Goal: Task Accomplishment & Management: Complete application form

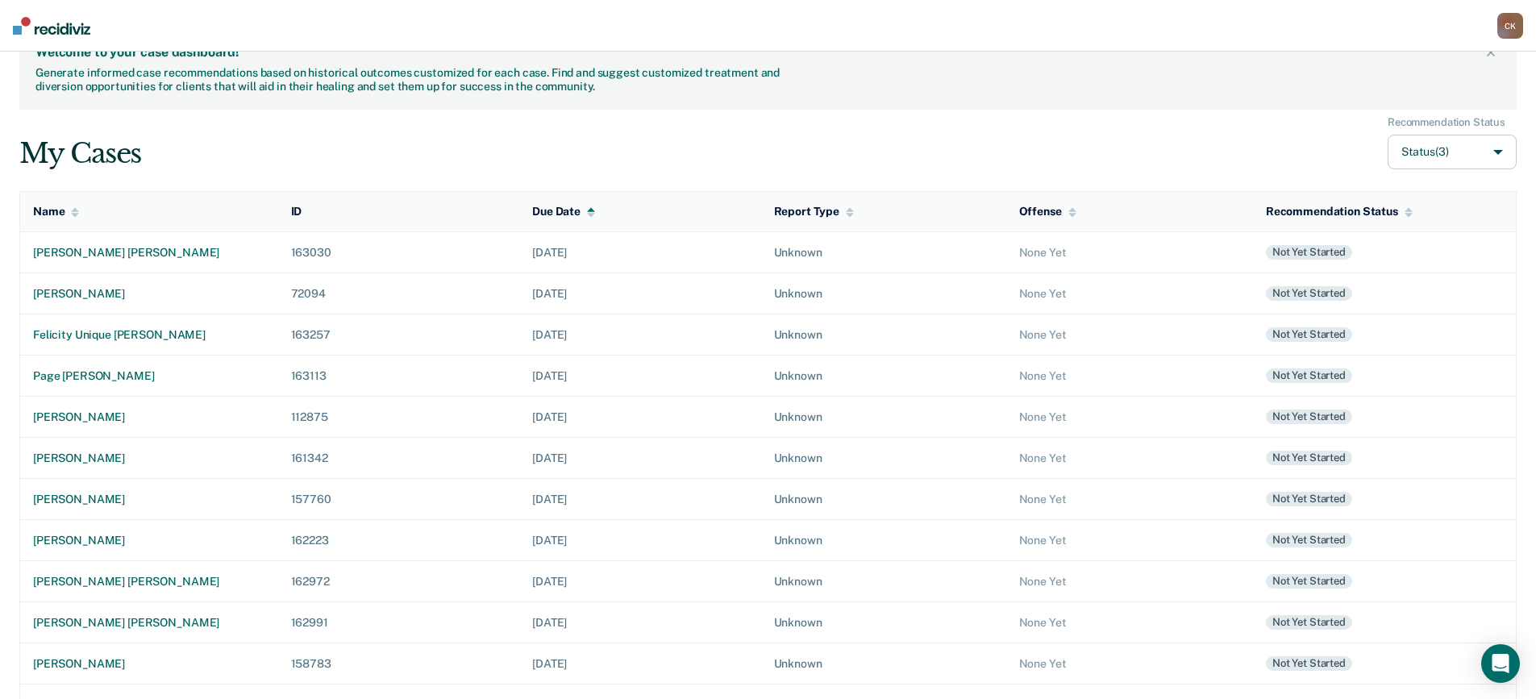
scroll to position [89, 0]
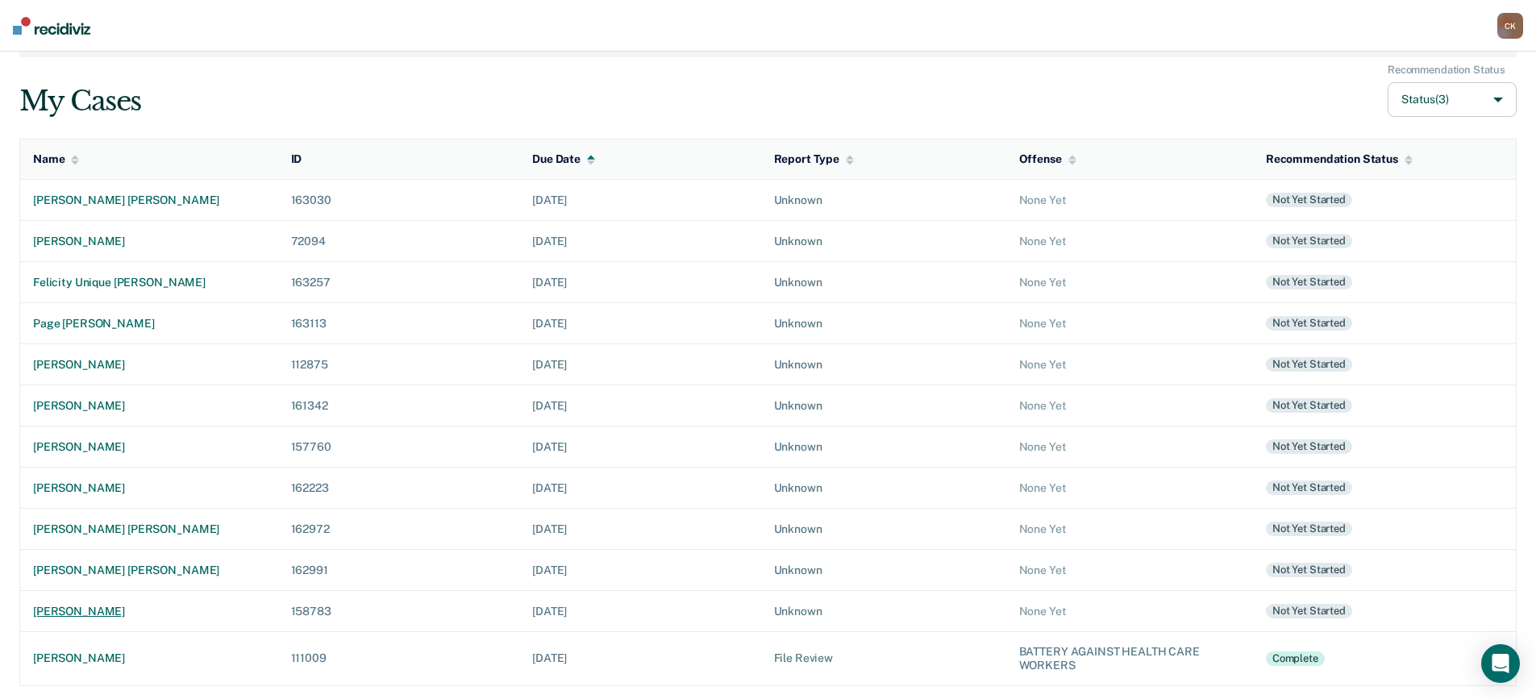
click at [121, 610] on div "carlos julian mata" at bounding box center [149, 612] width 232 height 14
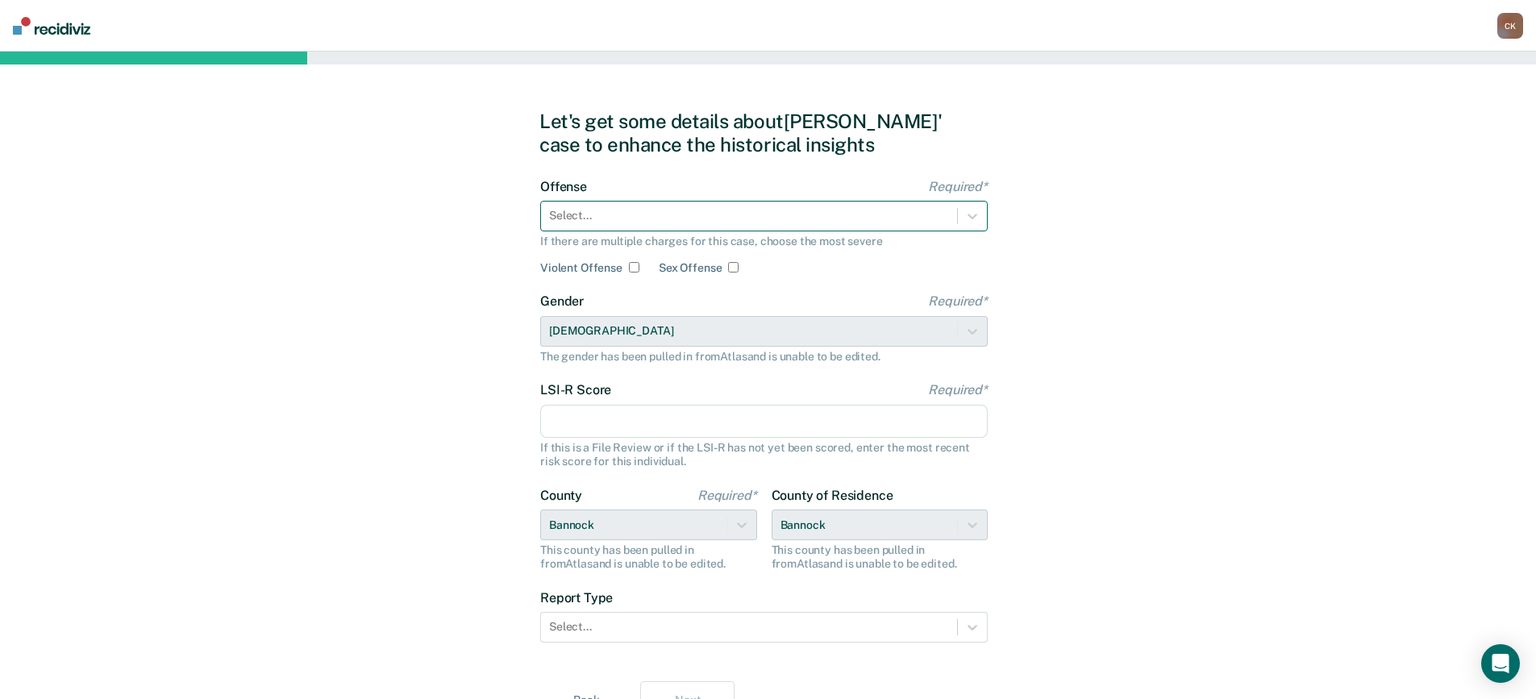
click at [684, 222] on div at bounding box center [749, 215] width 400 height 17
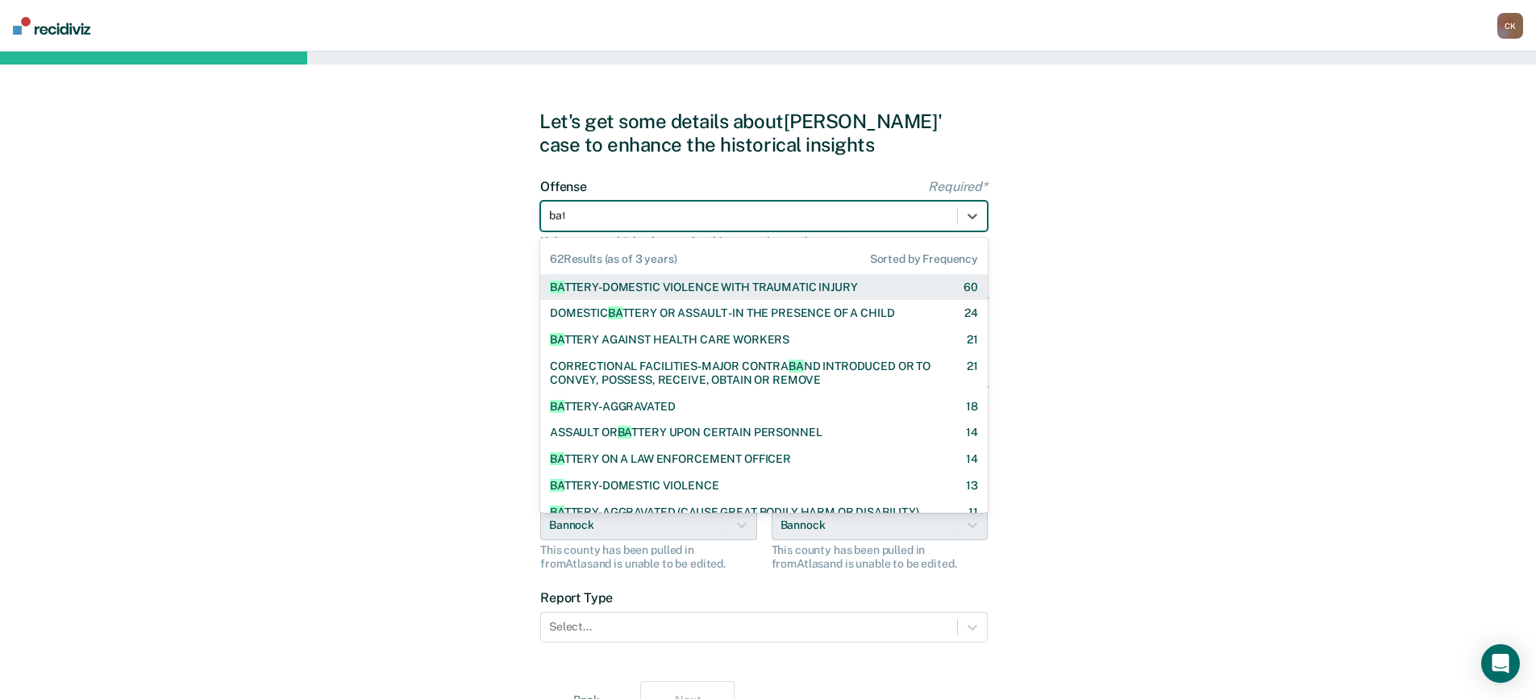
type input "batt"
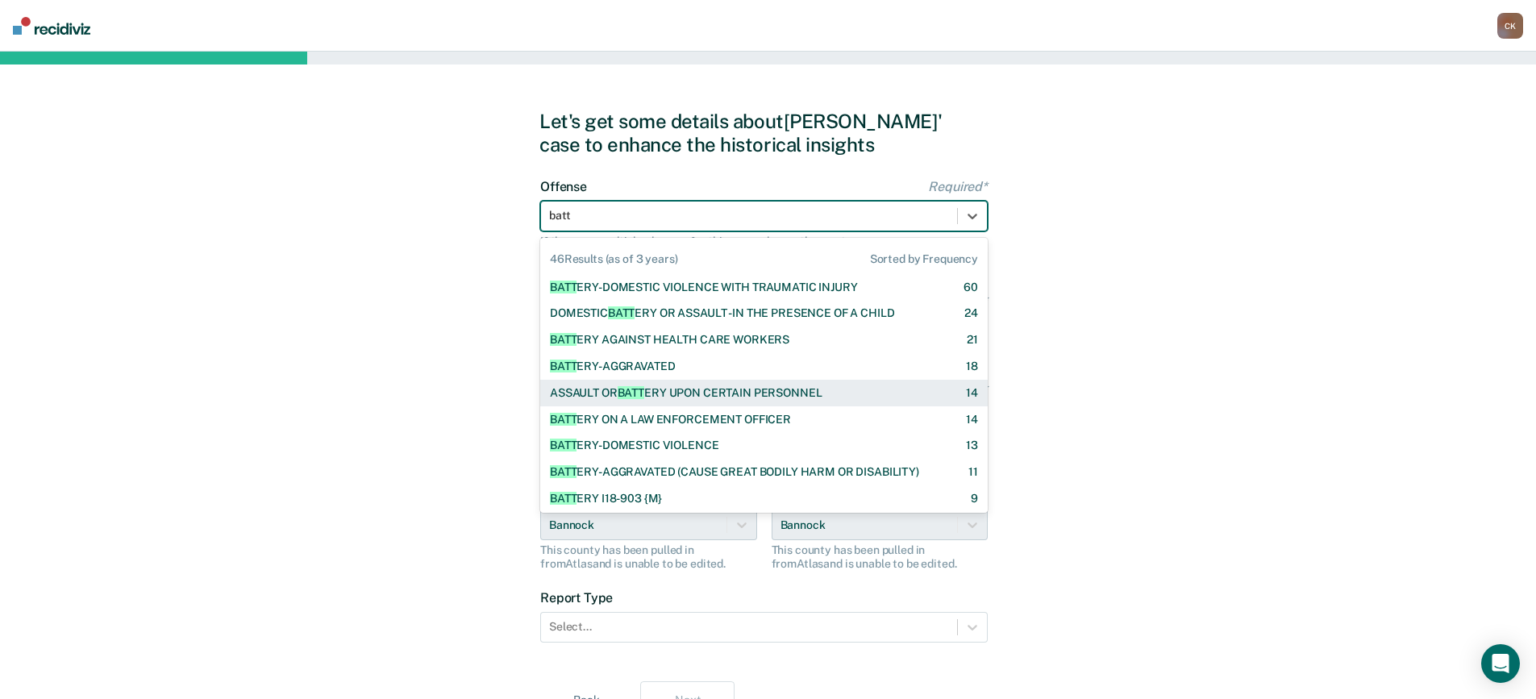
click at [759, 384] on div "ASSAULT OR BATT ERY UPON CERTAIN PERSONNEL 14" at bounding box center [763, 393] width 447 height 27
checkbox input "true"
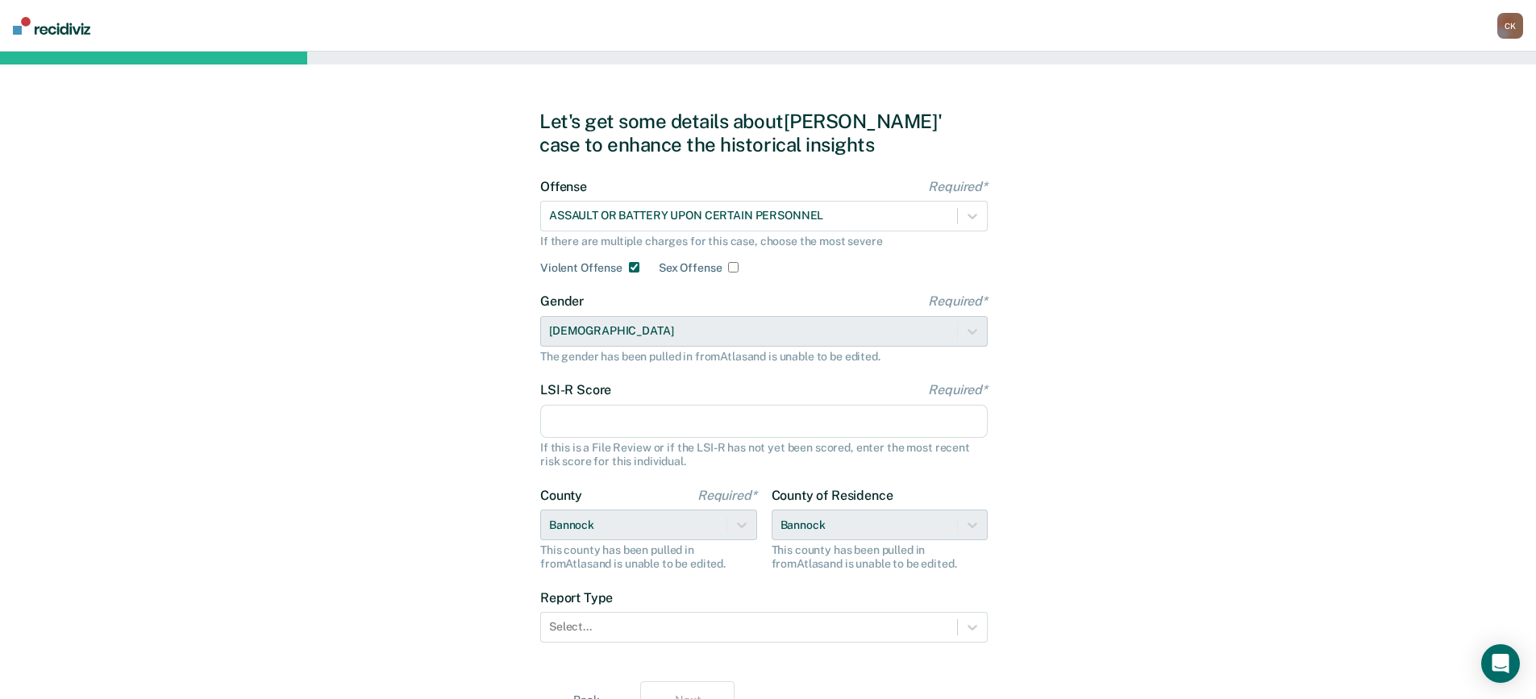
click at [662, 426] on input "LSI-R Score Required*" at bounding box center [763, 422] width 447 height 34
type input "29"
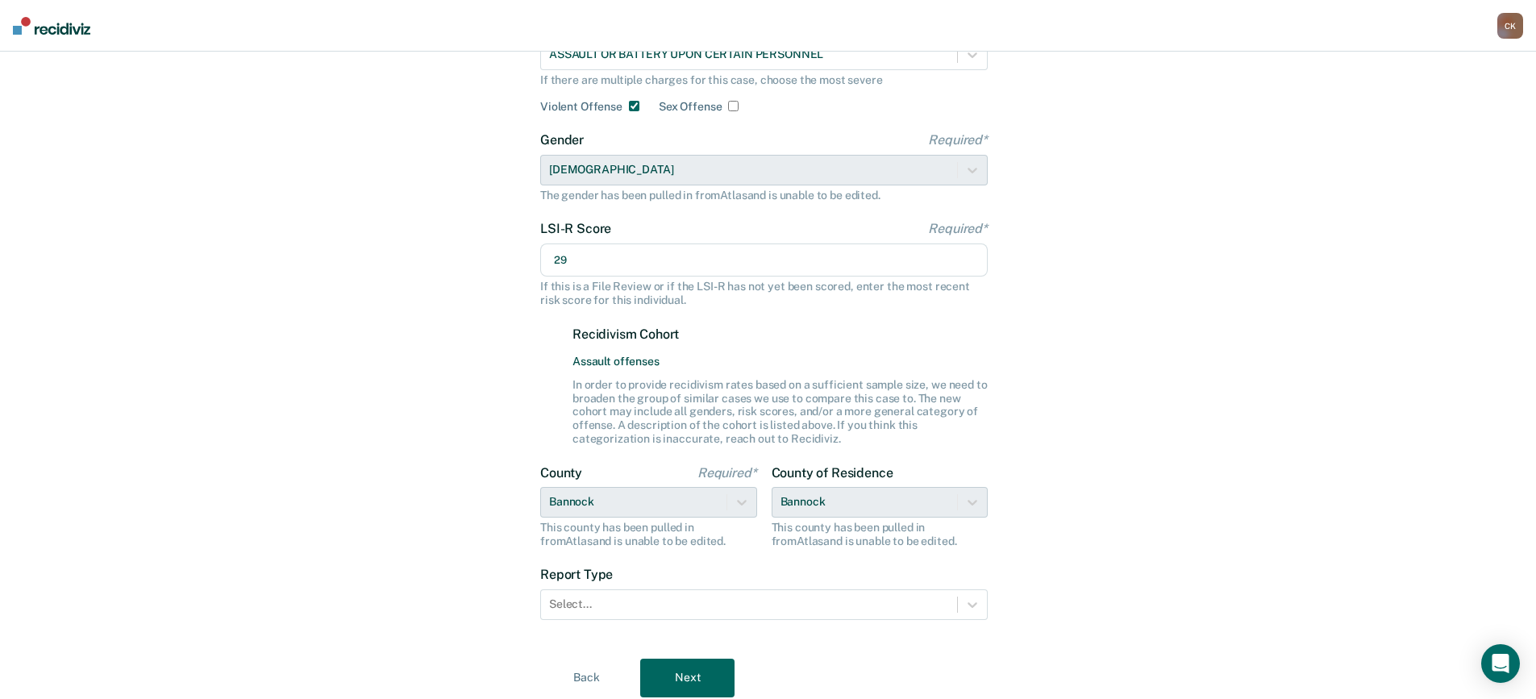
click at [1117, 369] on div "Let's get some details about Carlos' case to enhance the historical insights Of…" at bounding box center [768, 322] width 1536 height 865
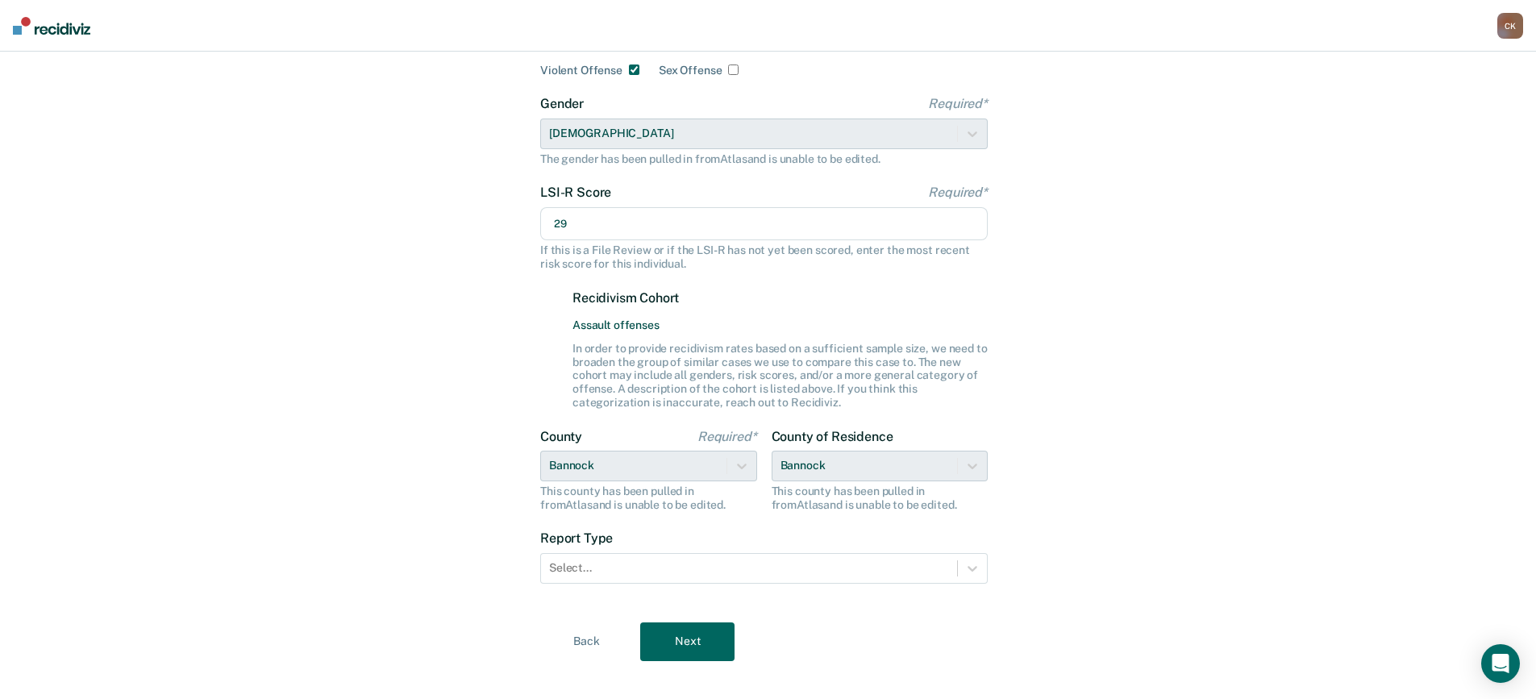
scroll to position [218, 0]
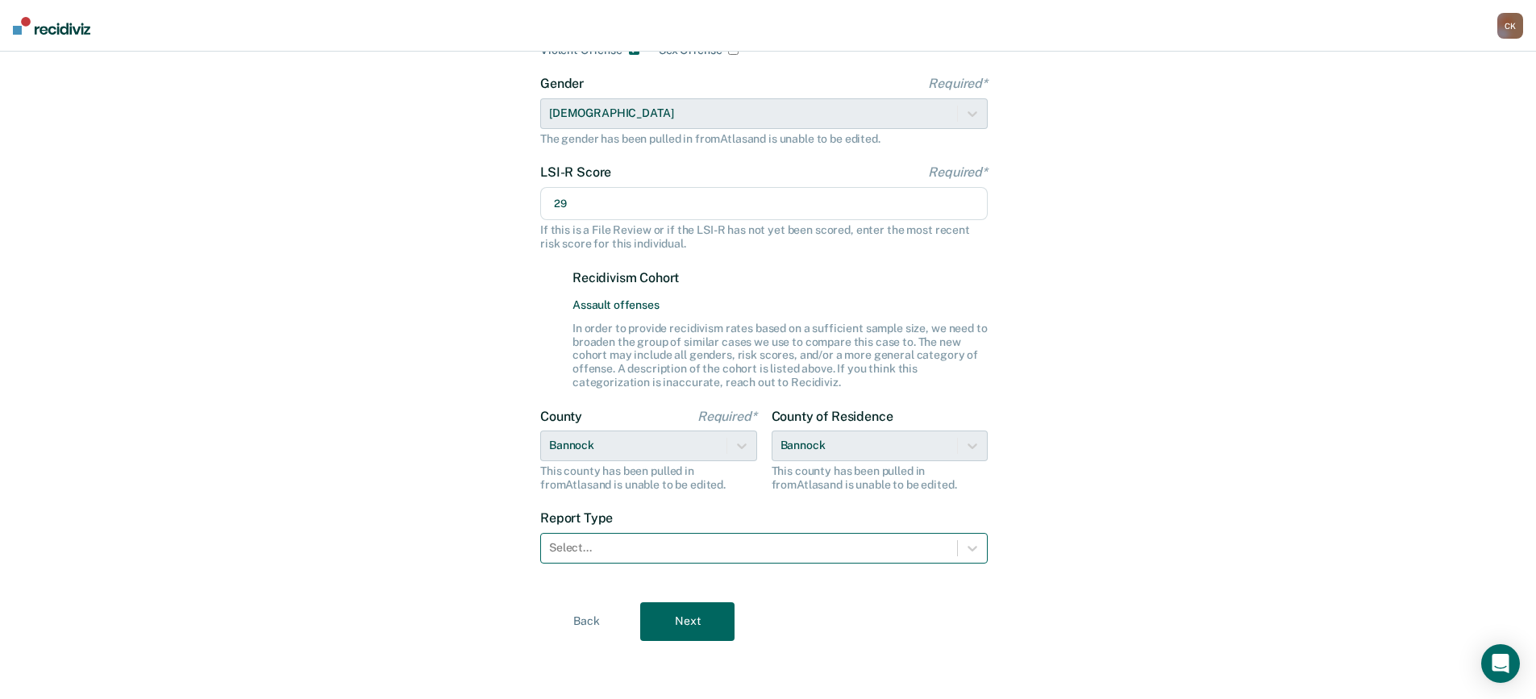
click at [601, 547] on div at bounding box center [749, 547] width 400 height 17
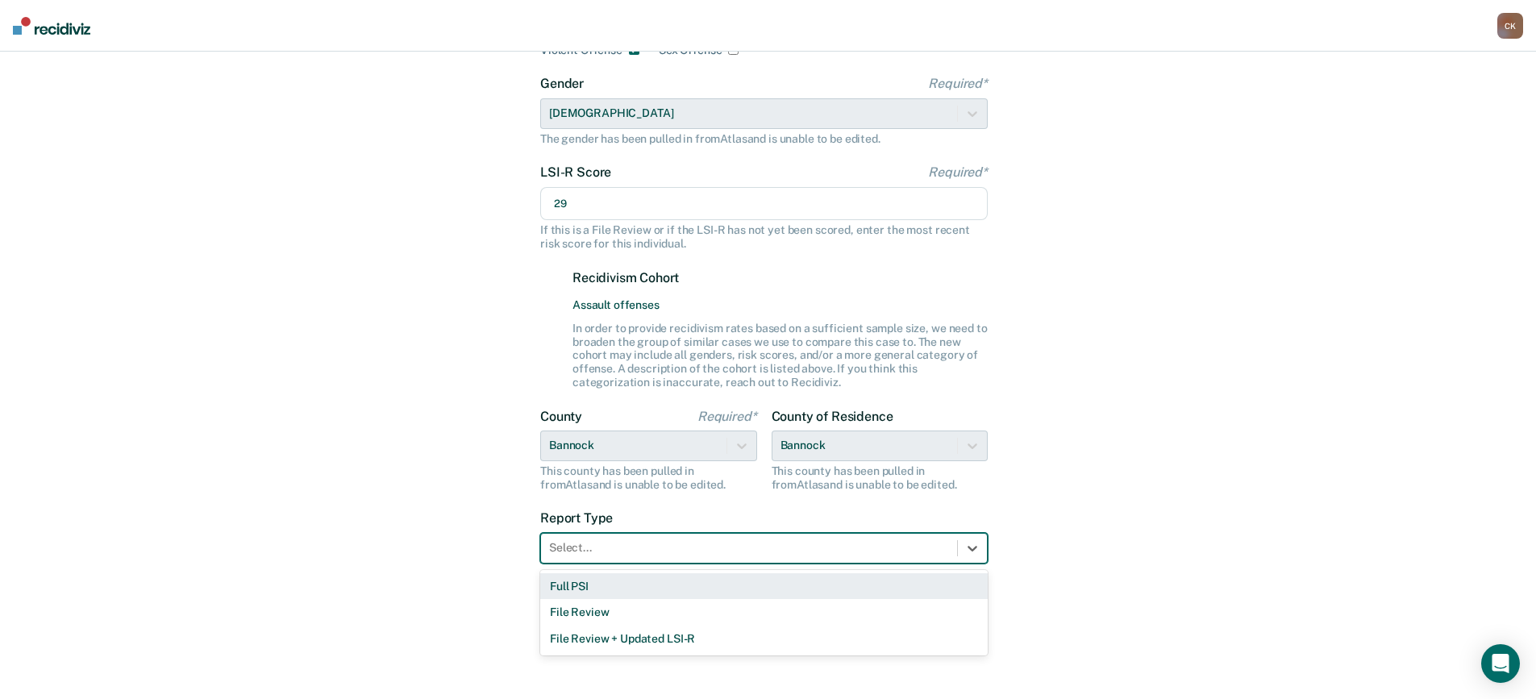
click at [618, 584] on div "Full PSI" at bounding box center [763, 586] width 447 height 27
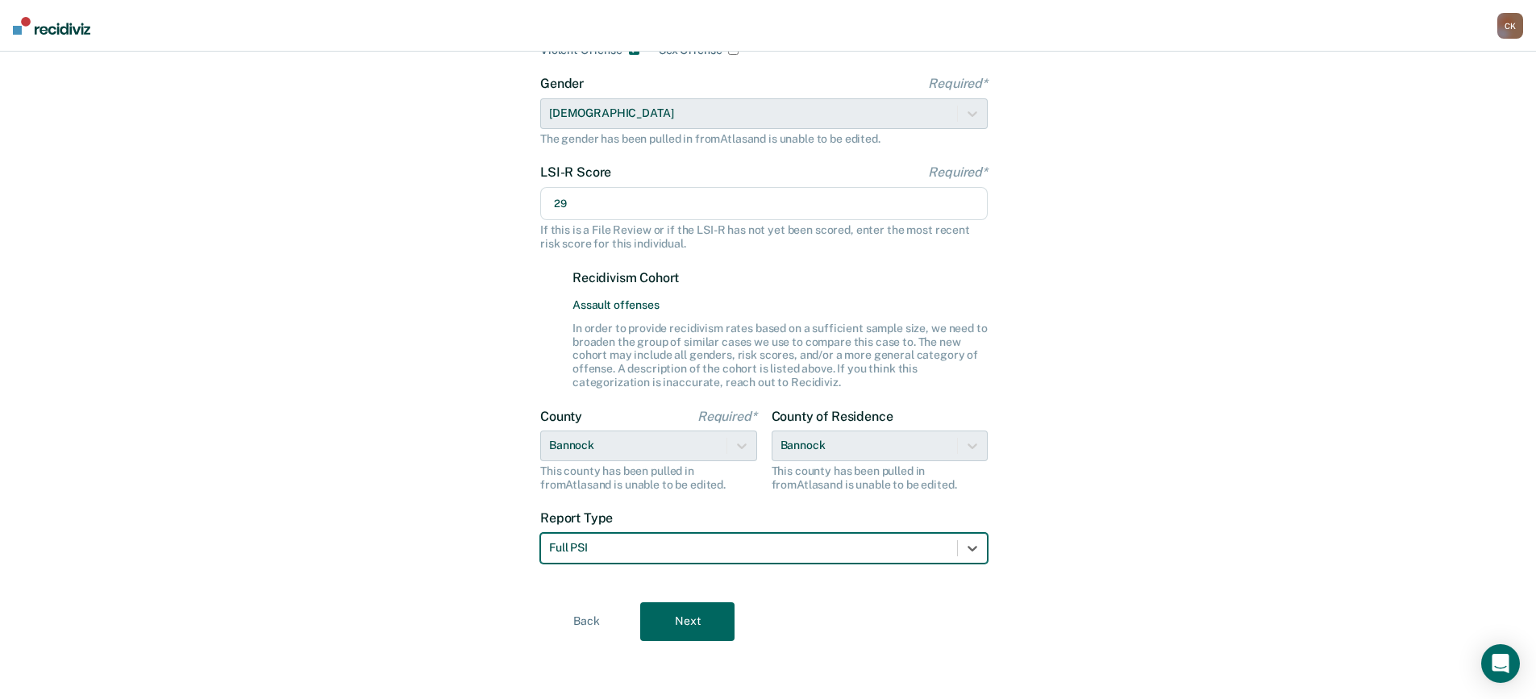
click at [663, 561] on div "Full PSI" at bounding box center [763, 548] width 447 height 31
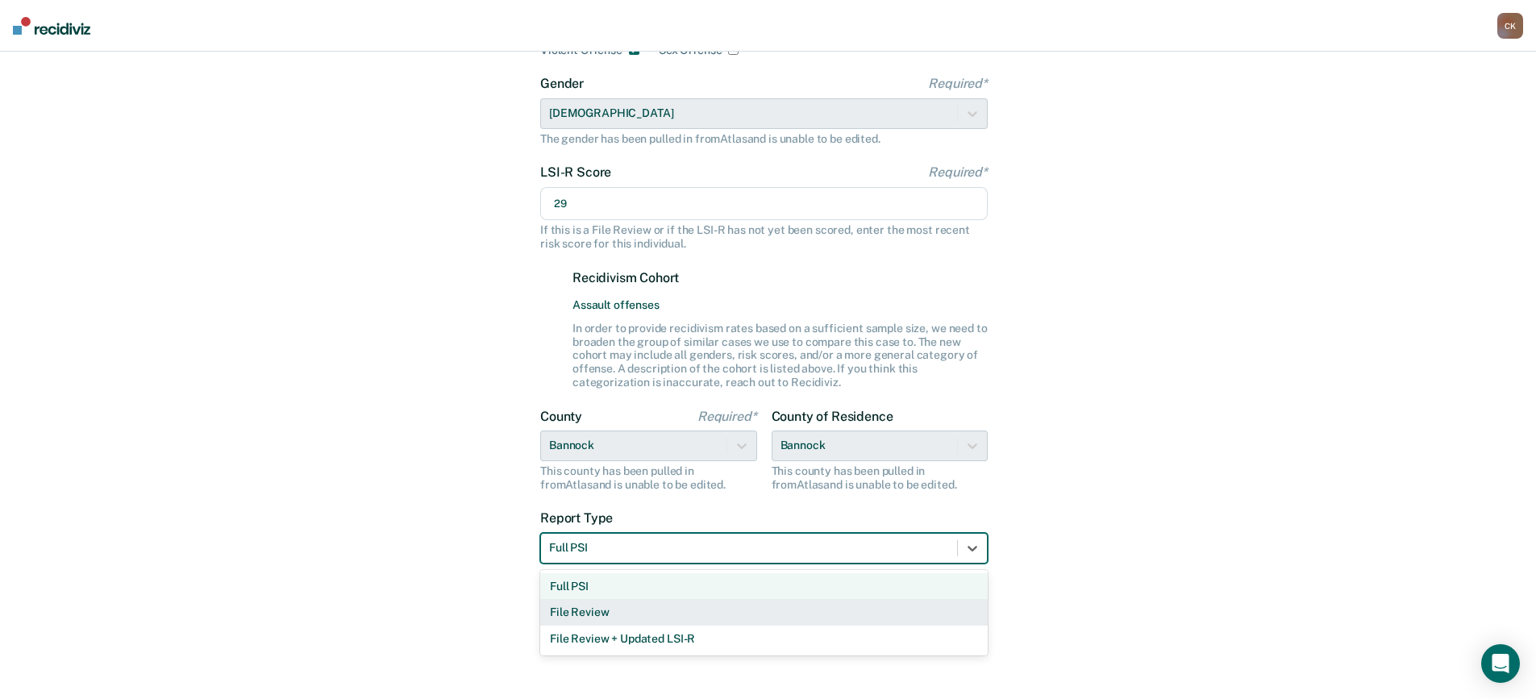
click at [640, 604] on div "File Review" at bounding box center [763, 612] width 447 height 27
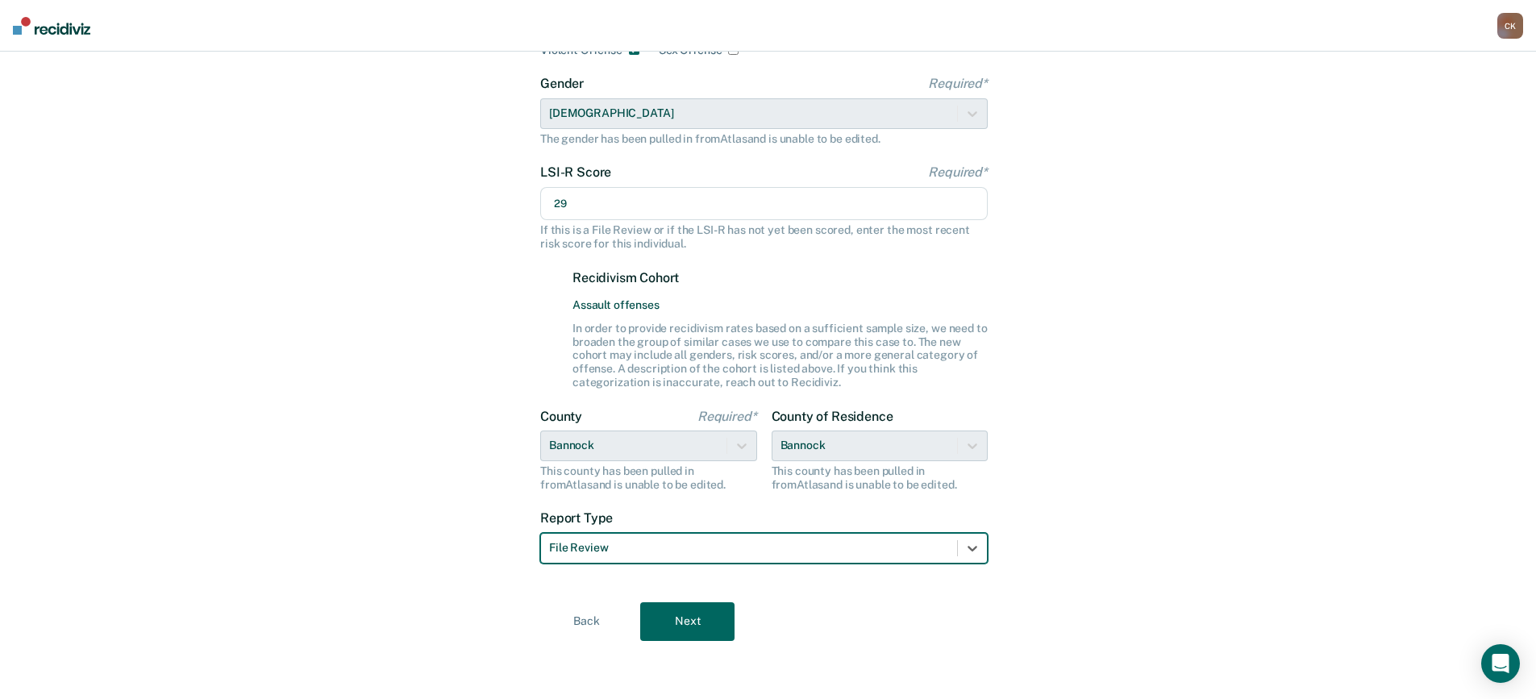
click at [687, 626] on button "Next" at bounding box center [687, 621] width 94 height 39
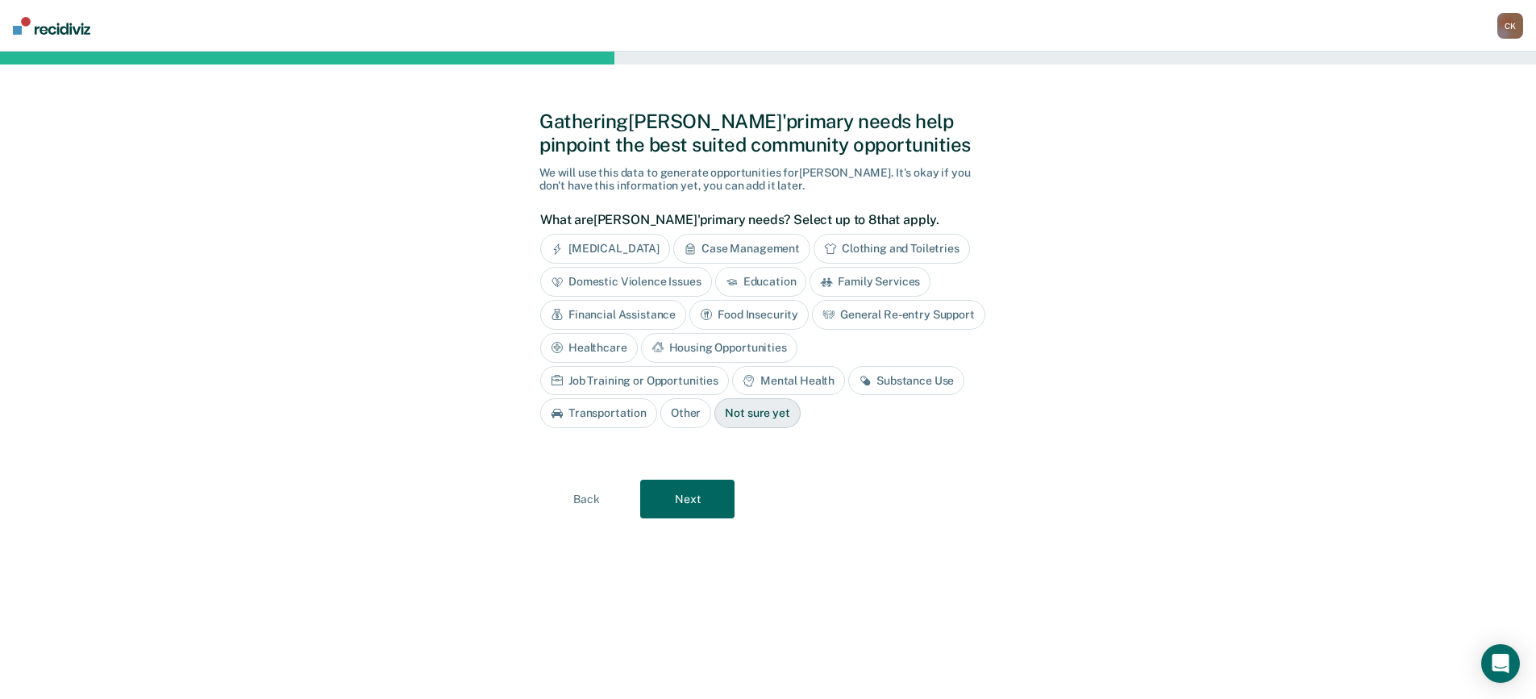
scroll to position [0, 0]
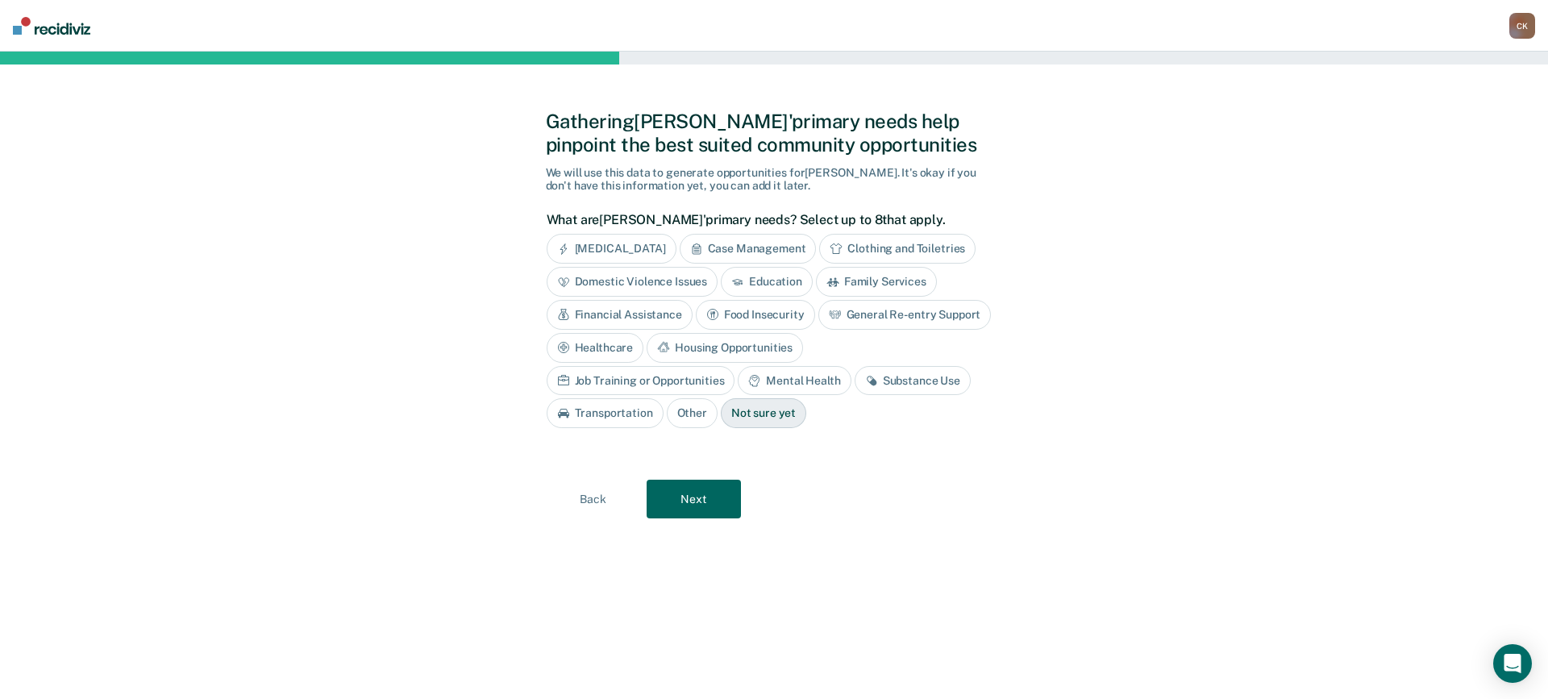
click at [737, 240] on div "Case Management" at bounding box center [748, 249] width 137 height 30
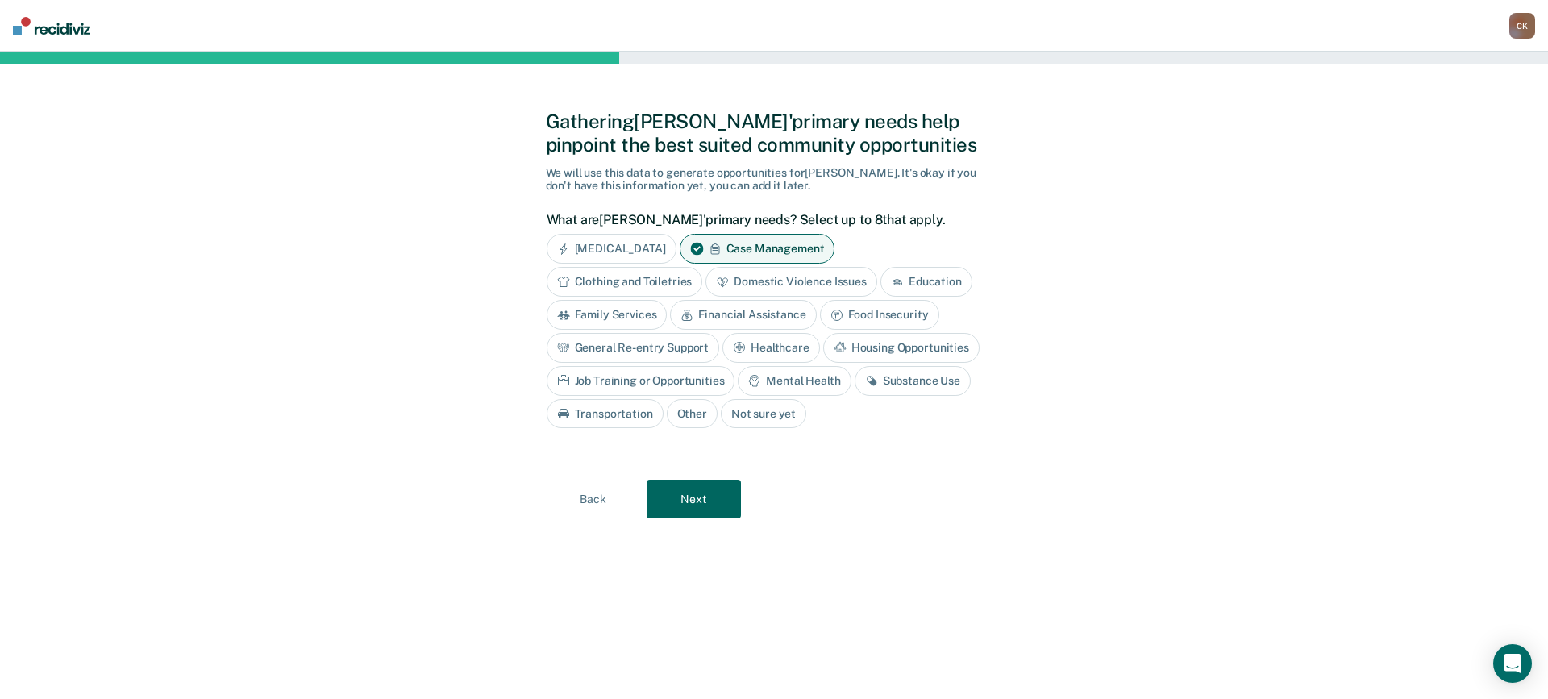
click at [943, 377] on div "Substance Use" at bounding box center [913, 381] width 116 height 30
click at [904, 274] on div "Education" at bounding box center [926, 282] width 92 height 30
click at [660, 348] on div "General Re-entry Support" at bounding box center [633, 348] width 173 height 30
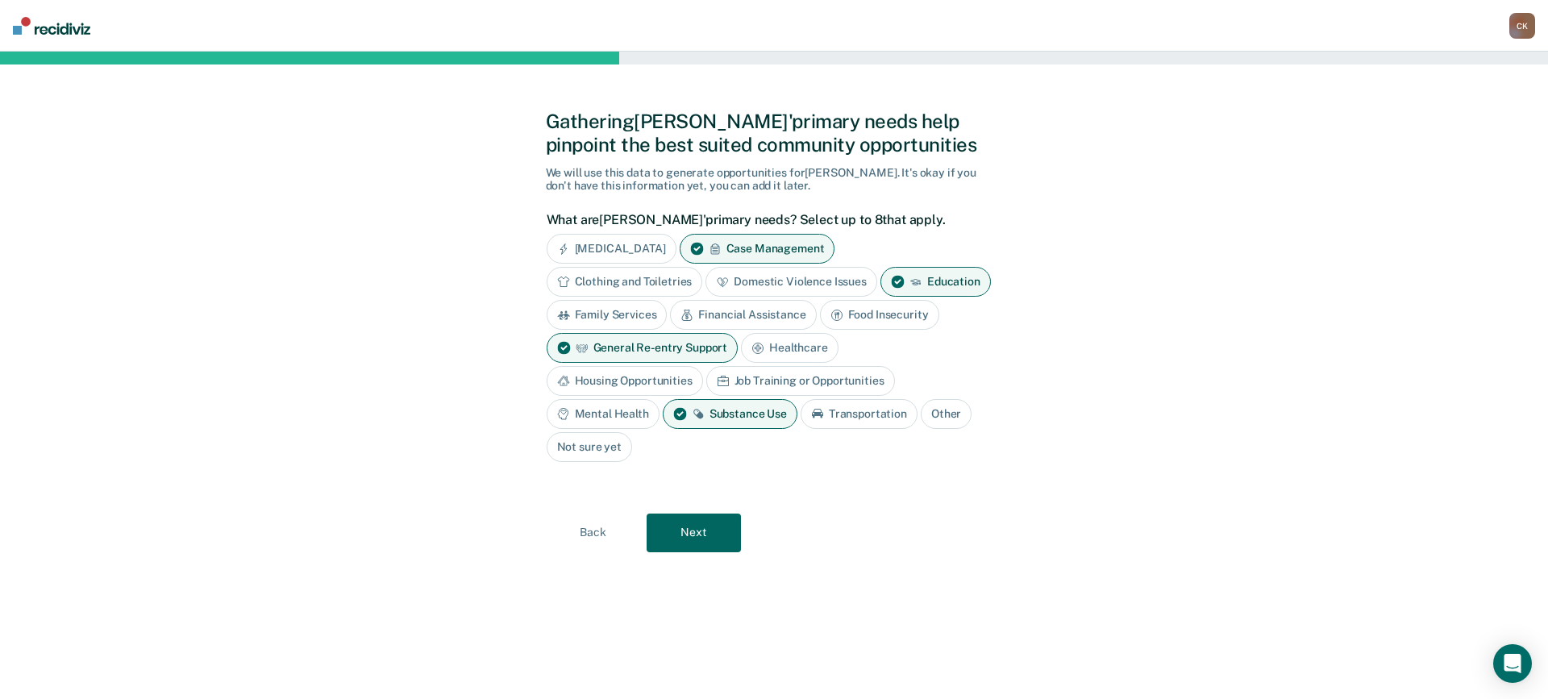
click at [681, 524] on button "Next" at bounding box center [694, 533] width 94 height 39
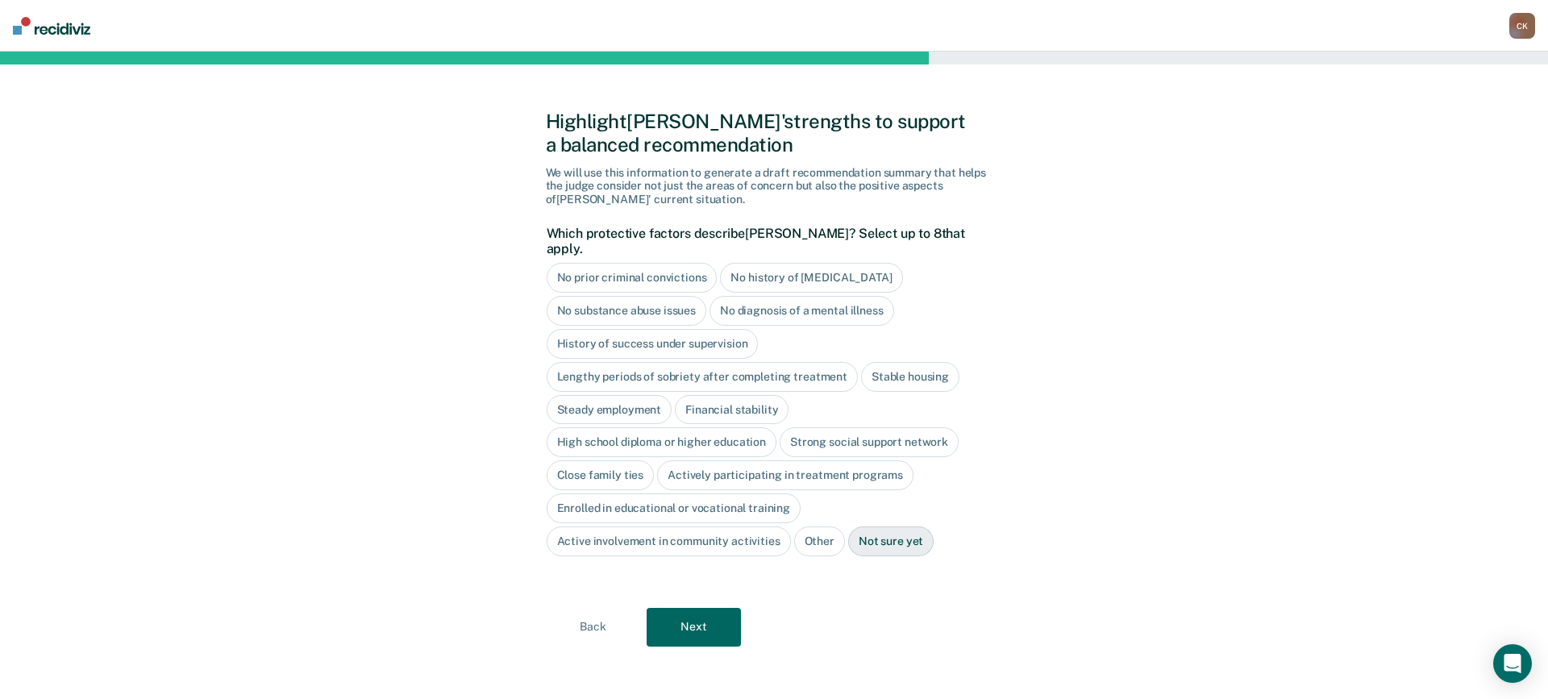
click at [897, 533] on div "Not sure yet" at bounding box center [890, 541] width 85 height 30
click at [716, 616] on button "Next" at bounding box center [694, 627] width 94 height 39
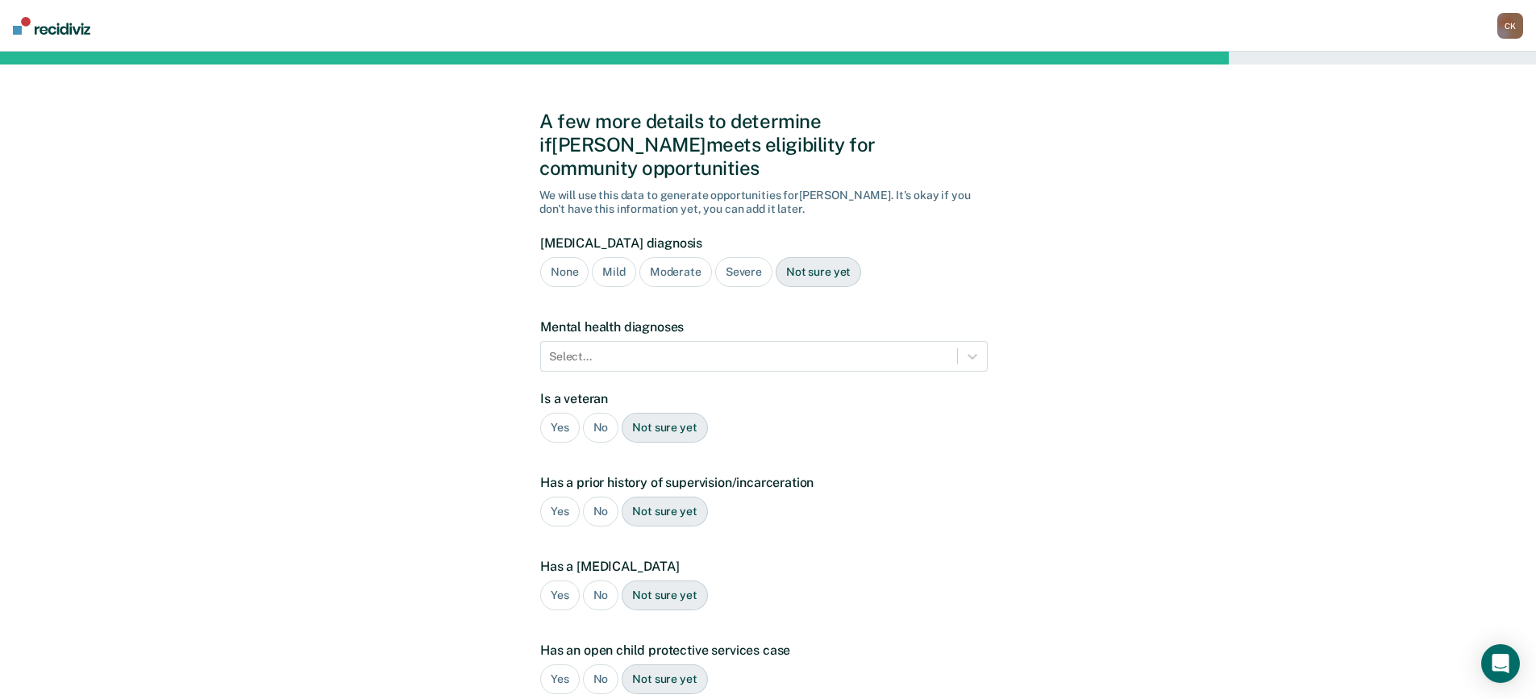
click at [754, 257] on div "Severe" at bounding box center [743, 272] width 57 height 30
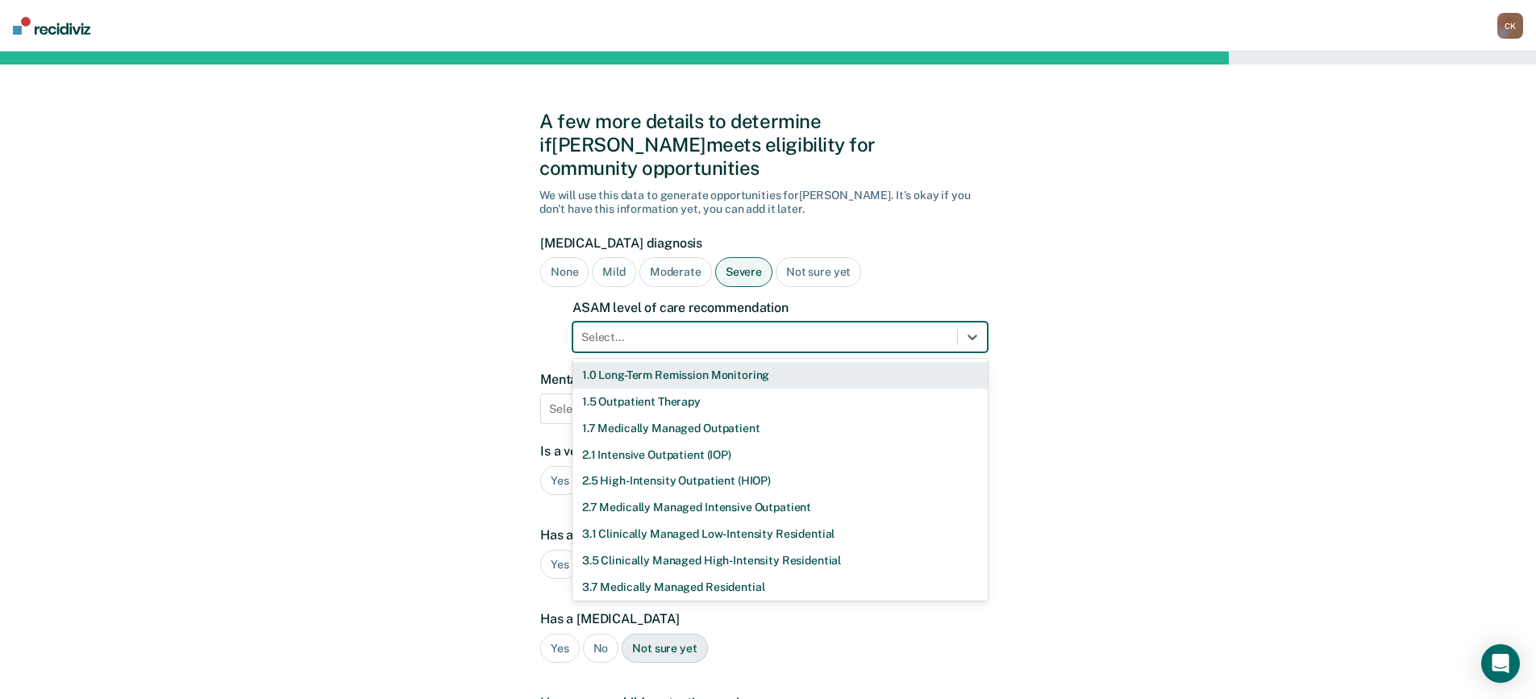
click at [768, 329] on div at bounding box center [765, 337] width 368 height 17
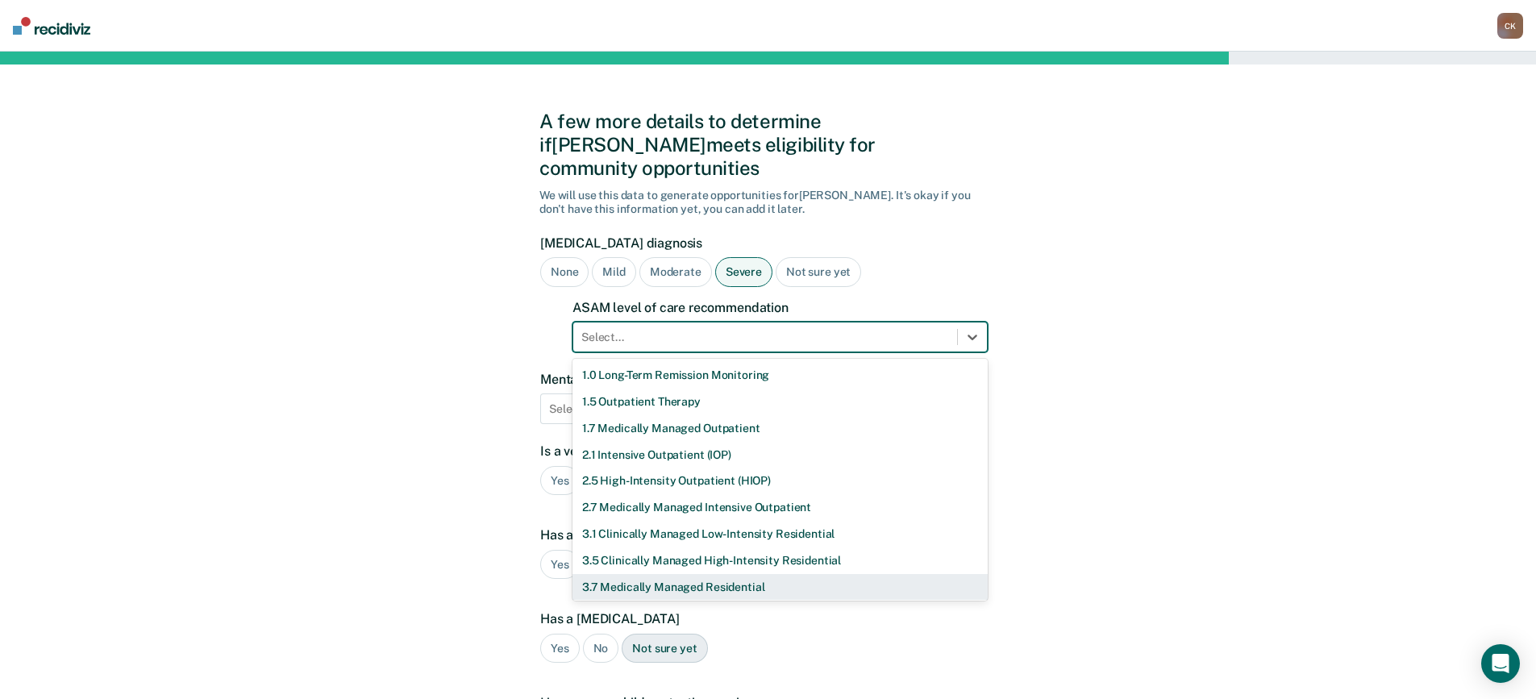
scroll to position [56, 0]
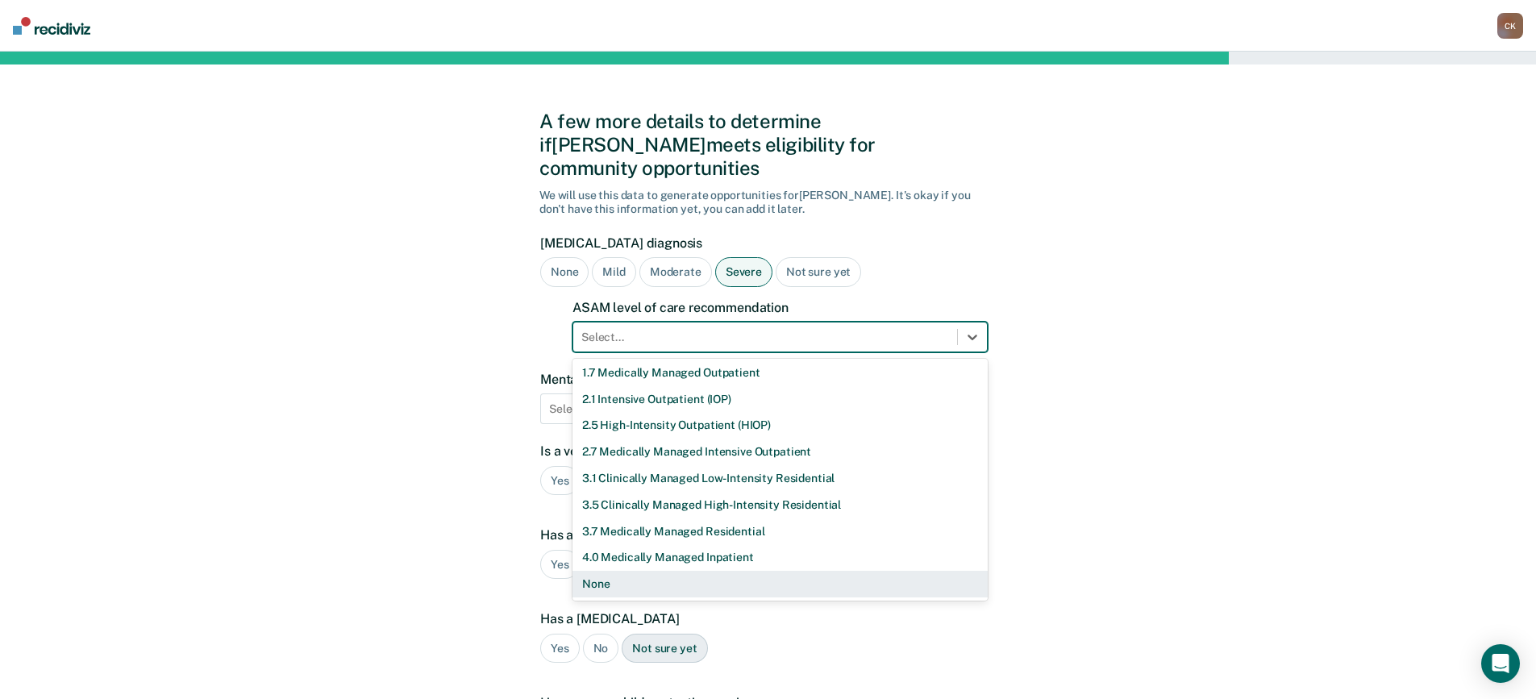
click at [715, 571] on div "None" at bounding box center [779, 584] width 415 height 27
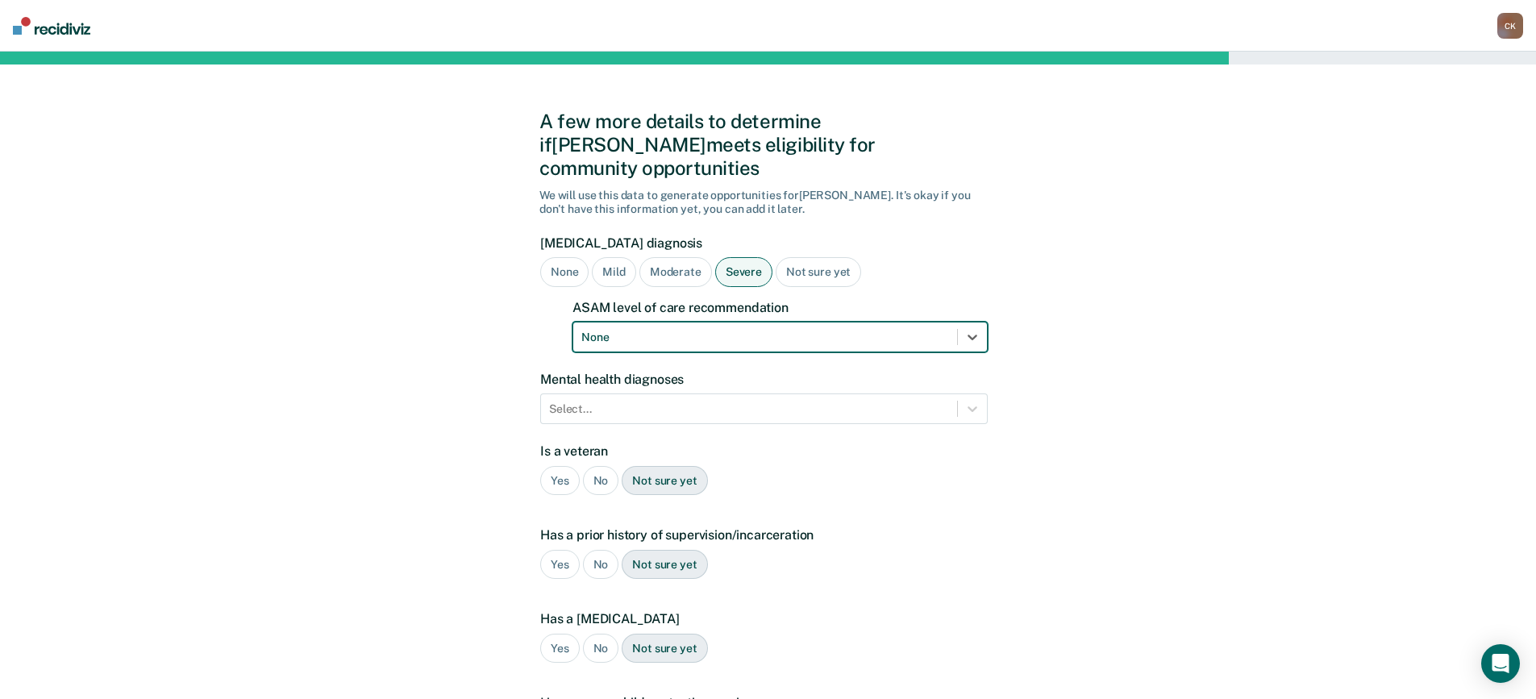
click at [672, 372] on div "Mental health diagnoses Select..." at bounding box center [763, 398] width 447 height 52
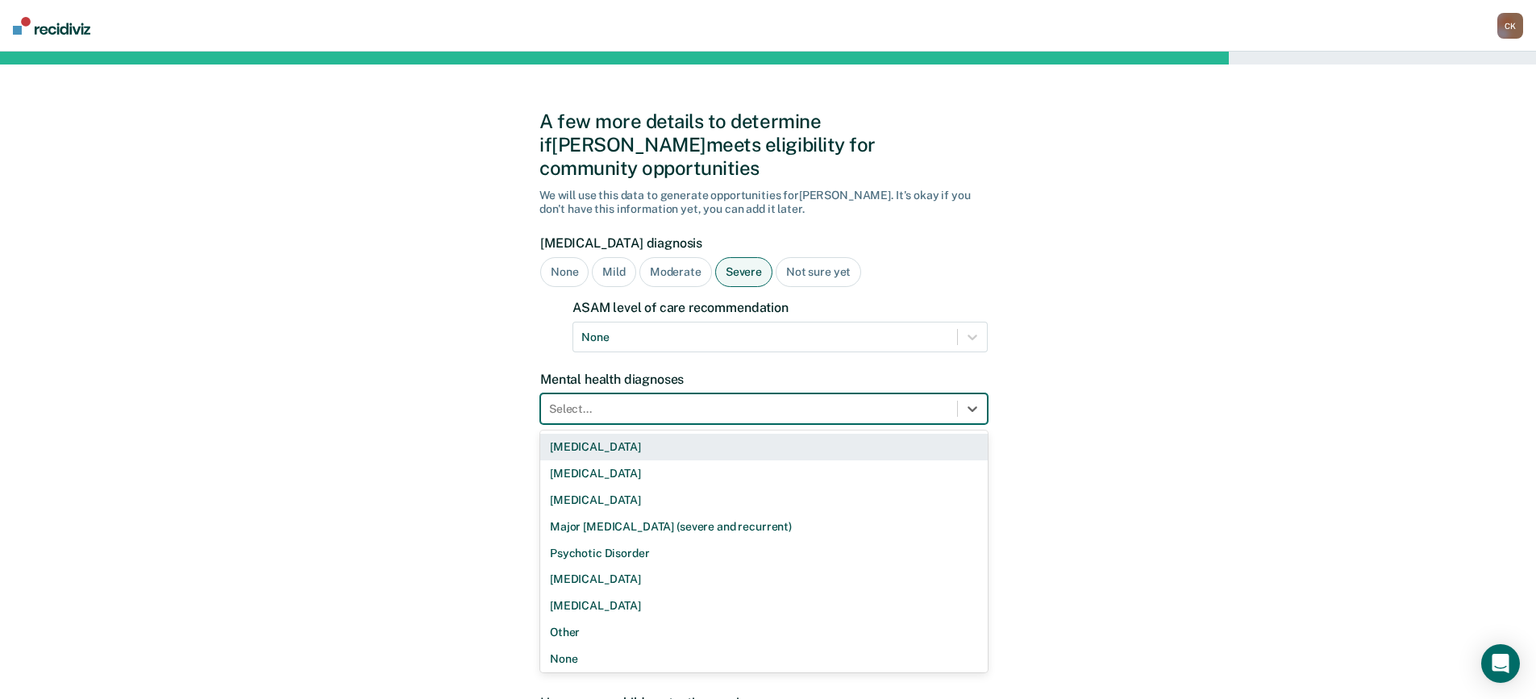
click at [677, 401] on div at bounding box center [749, 409] width 400 height 17
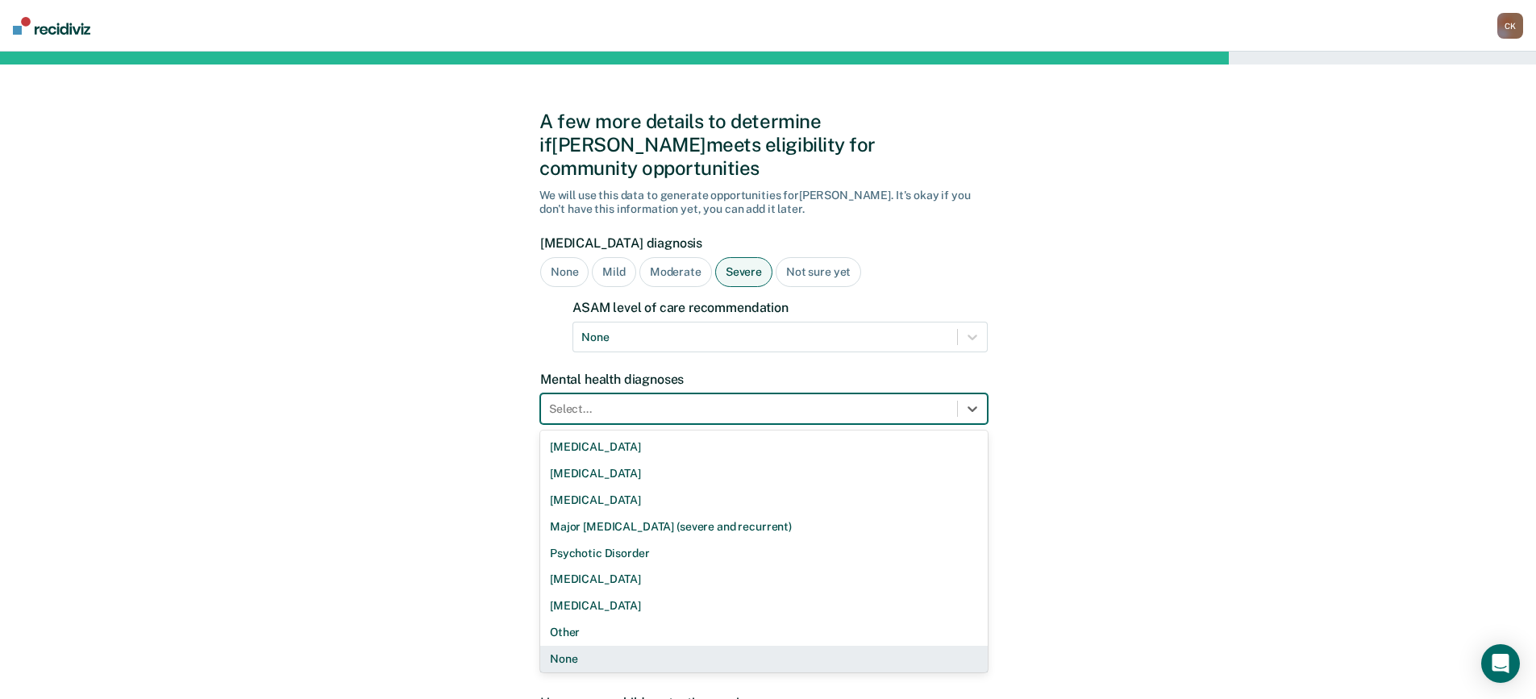
click at [670, 646] on div "None" at bounding box center [763, 659] width 447 height 27
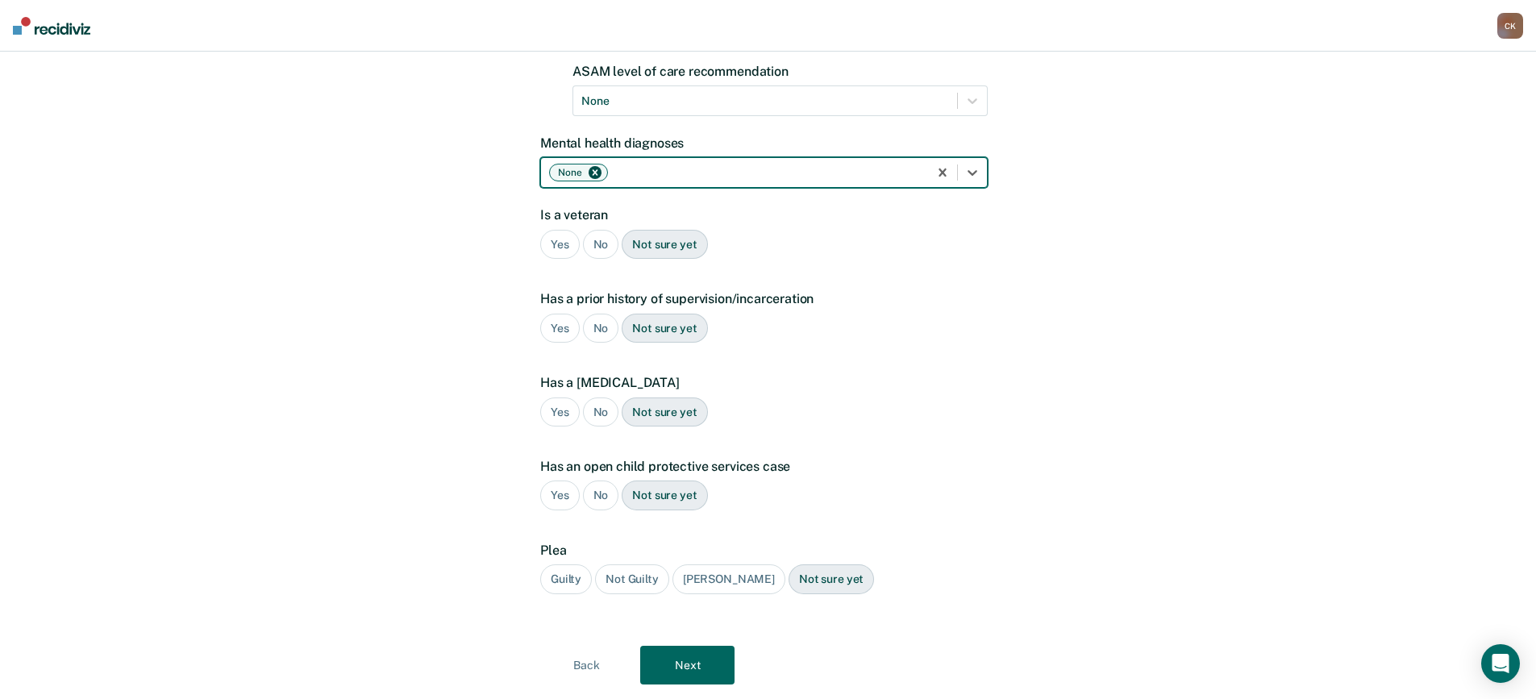
scroll to position [242, 0]
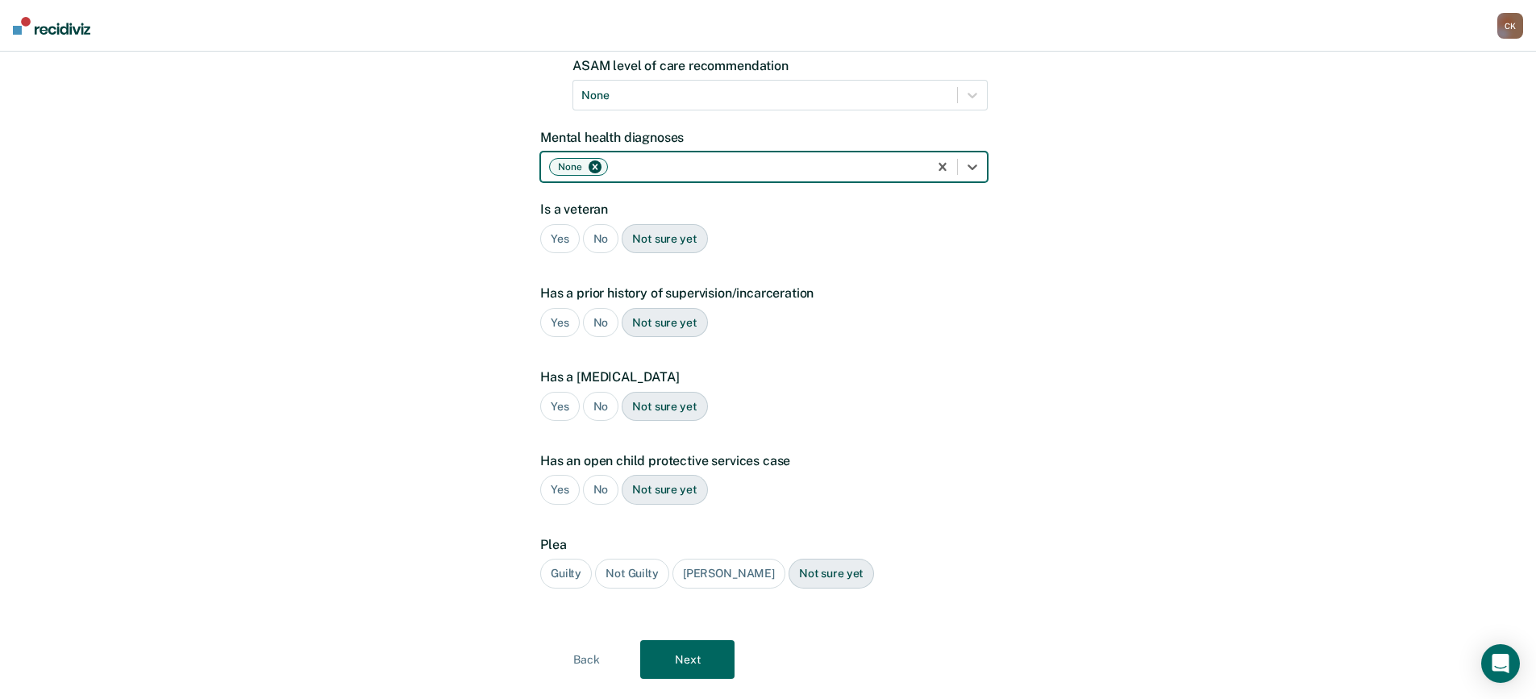
click at [597, 226] on div "No" at bounding box center [601, 239] width 36 height 30
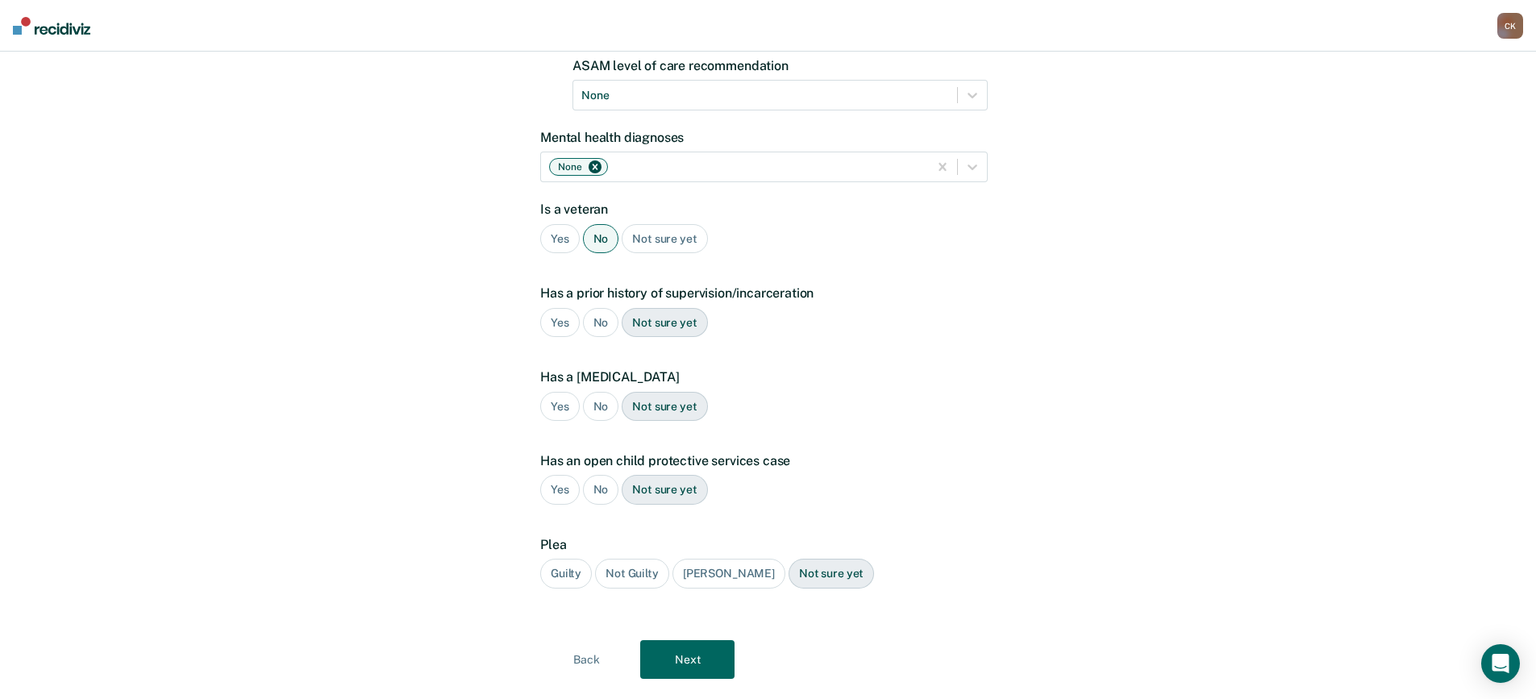
click at [555, 308] on div "Yes" at bounding box center [560, 323] width 40 height 30
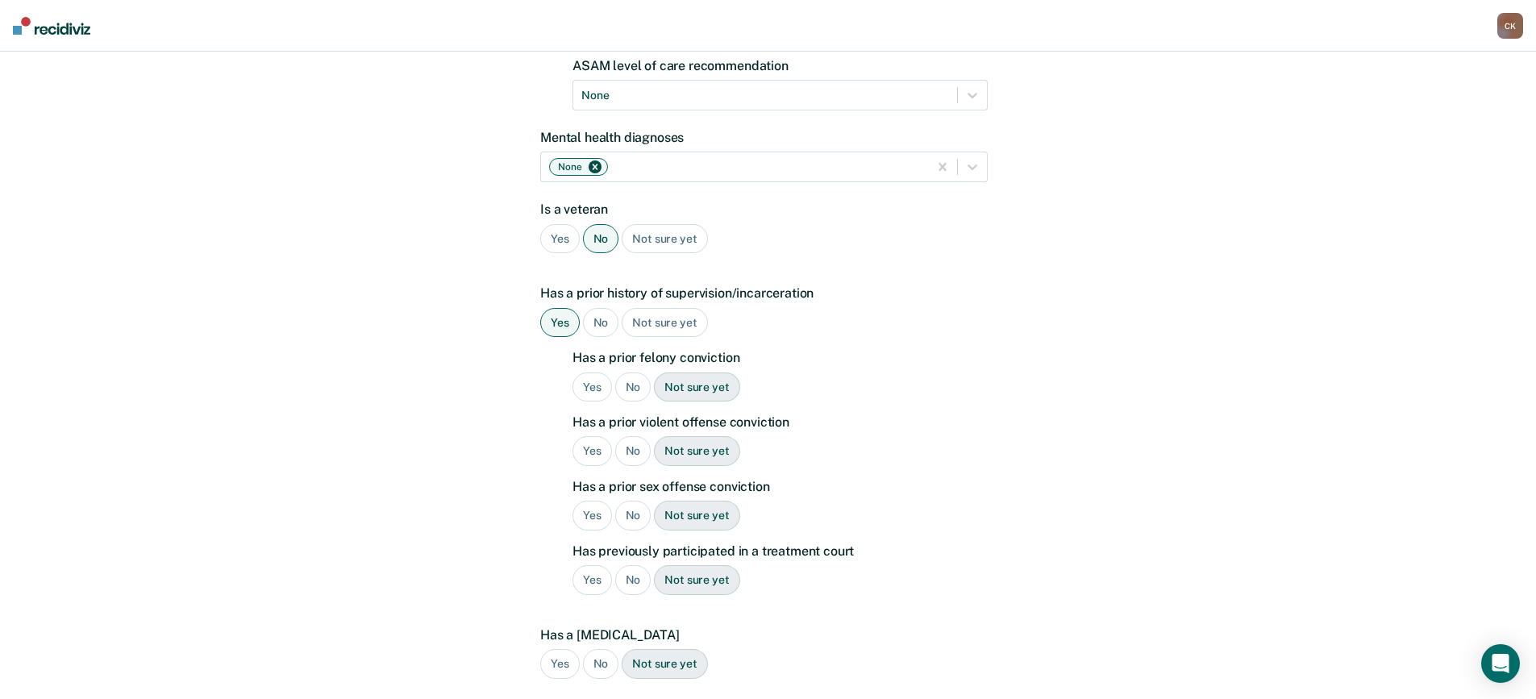
click at [592, 372] on div "Yes" at bounding box center [592, 387] width 40 height 30
click at [597, 436] on div "Yes" at bounding box center [592, 451] width 40 height 30
click at [622, 501] on div "No" at bounding box center [633, 516] width 36 height 30
click at [630, 565] on div "No" at bounding box center [633, 580] width 36 height 30
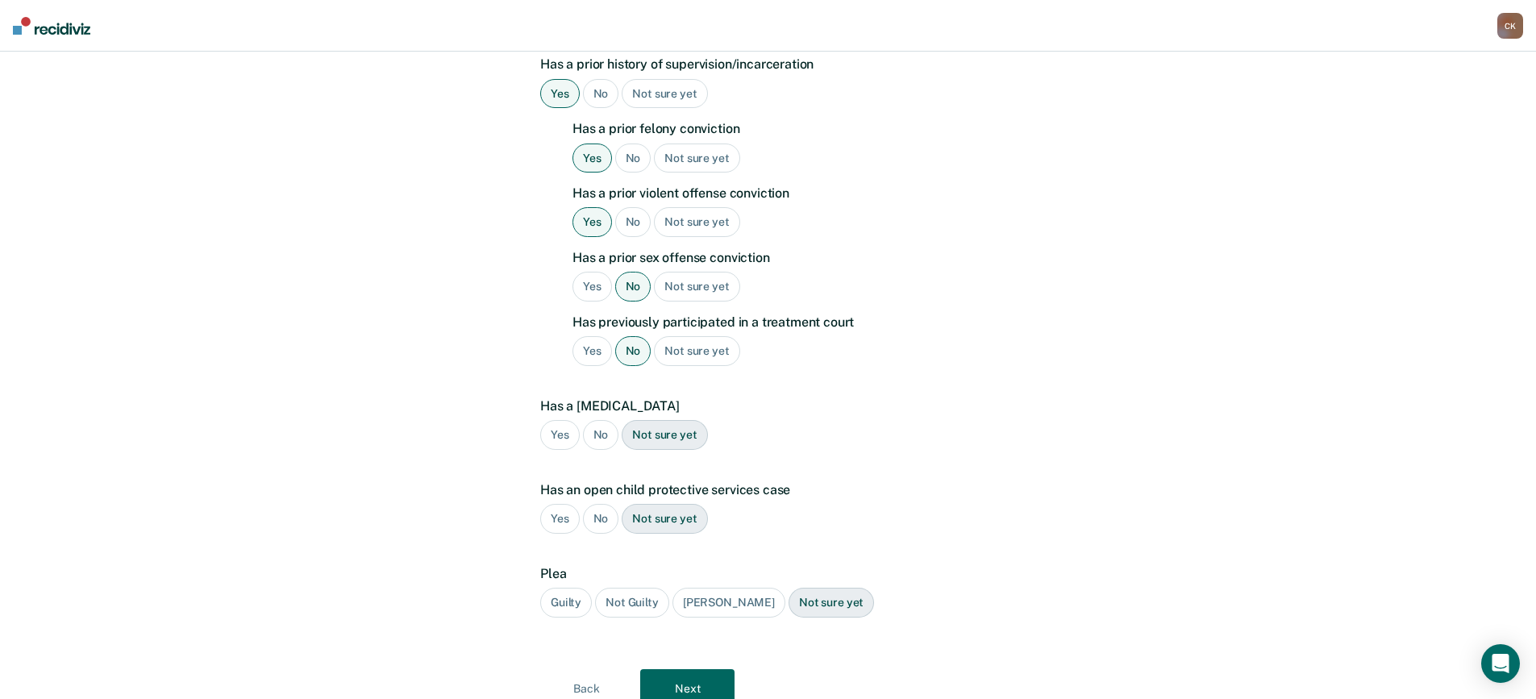
scroll to position [484, 0]
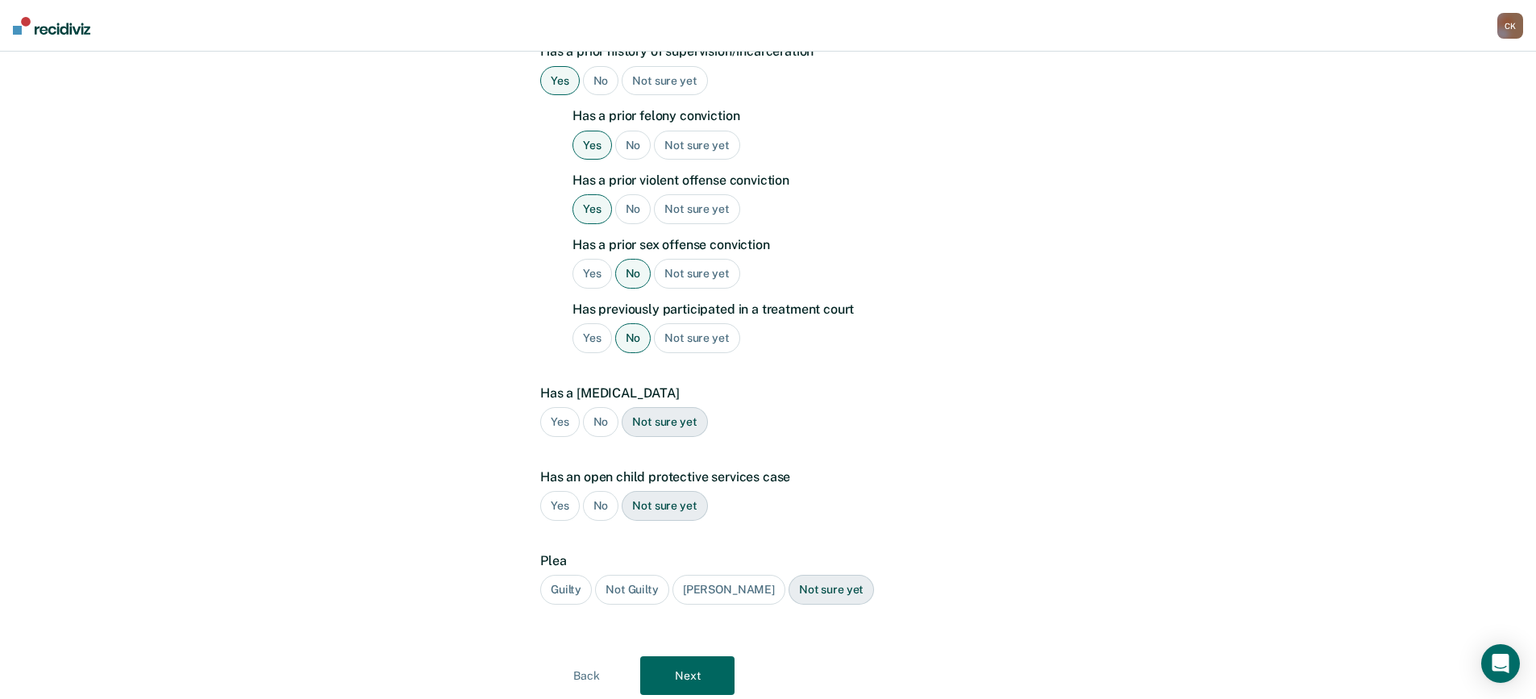
click at [604, 407] on div "No" at bounding box center [601, 422] width 36 height 30
click at [598, 491] on div "No" at bounding box center [601, 506] width 36 height 30
click at [571, 575] on div "Guilty" at bounding box center [566, 590] width 52 height 30
click at [662, 493] on div "Not sure yet" at bounding box center [664, 506] width 85 height 30
click at [703, 656] on button "Next" at bounding box center [687, 675] width 94 height 39
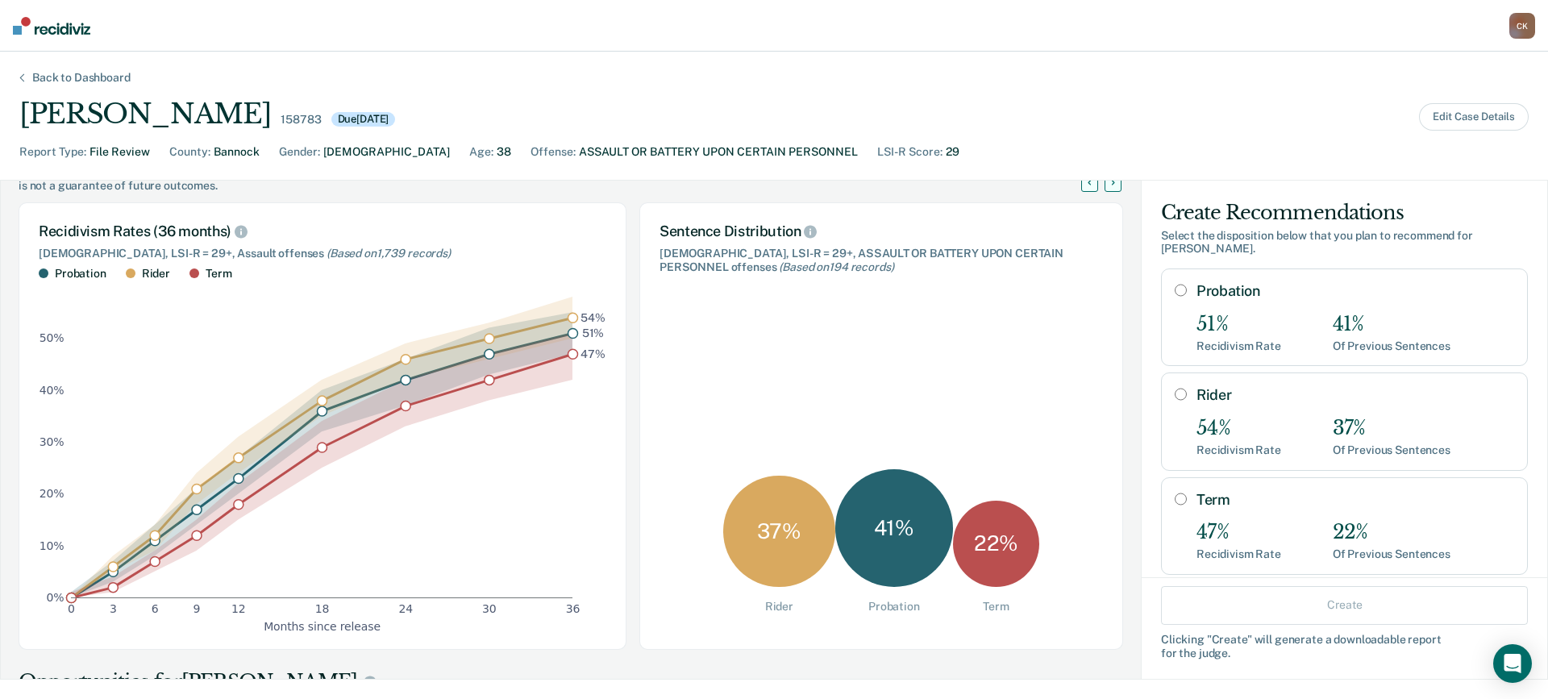
scroll to position [0, 0]
